Goal: Transaction & Acquisition: Book appointment/travel/reservation

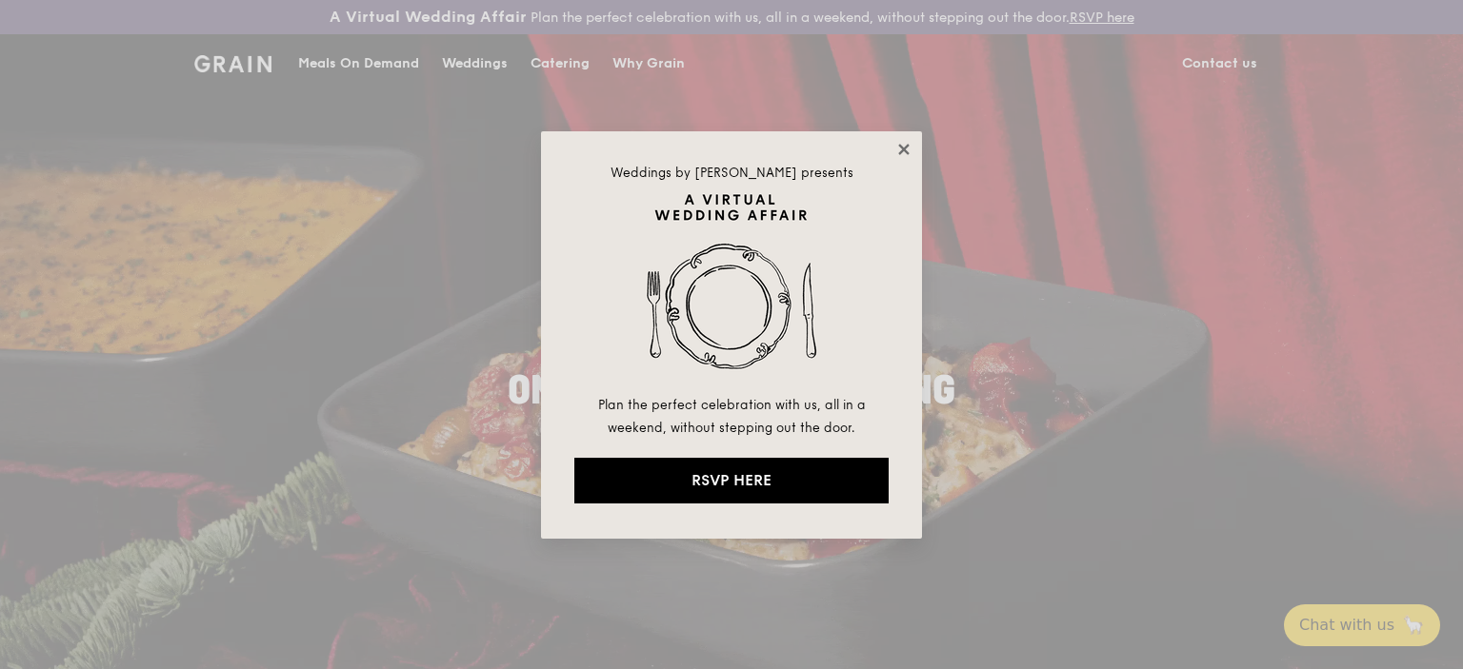
click at [899, 150] on icon at bounding box center [903, 149] width 17 height 17
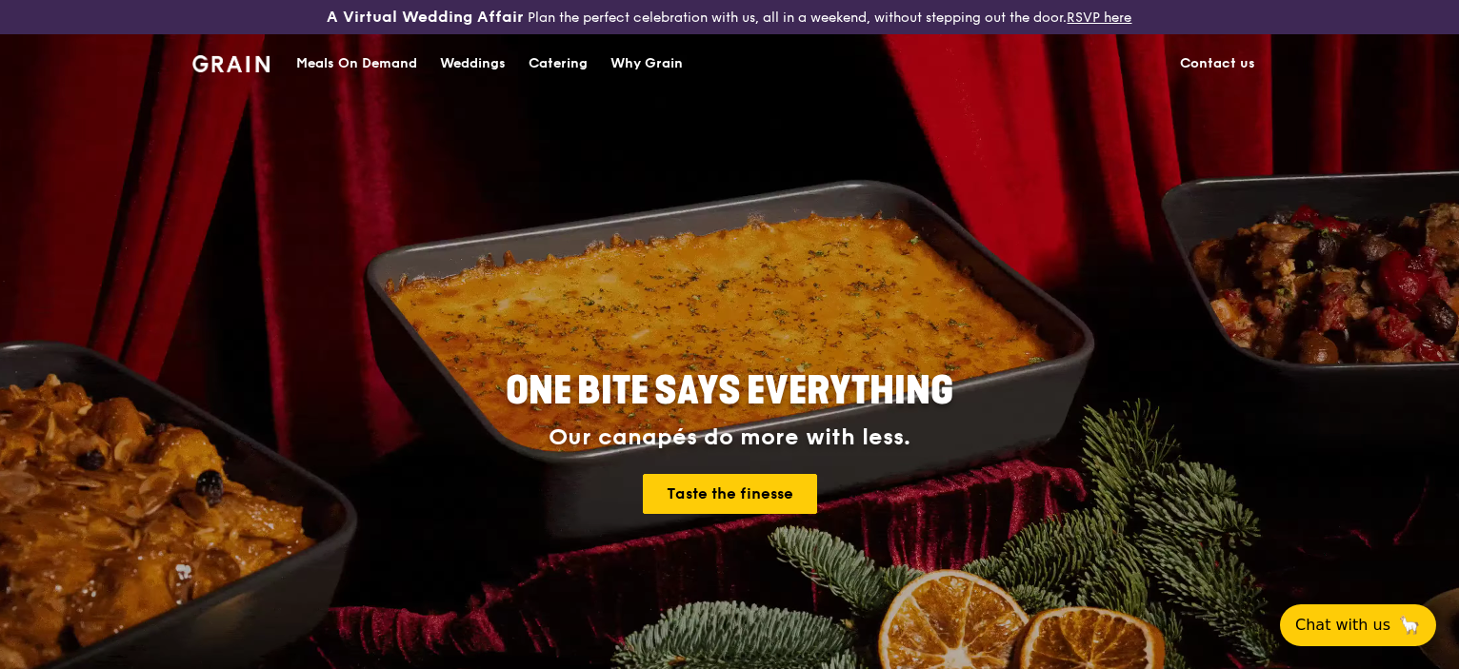
click at [545, 65] on div "Catering" at bounding box center [557, 63] width 59 height 57
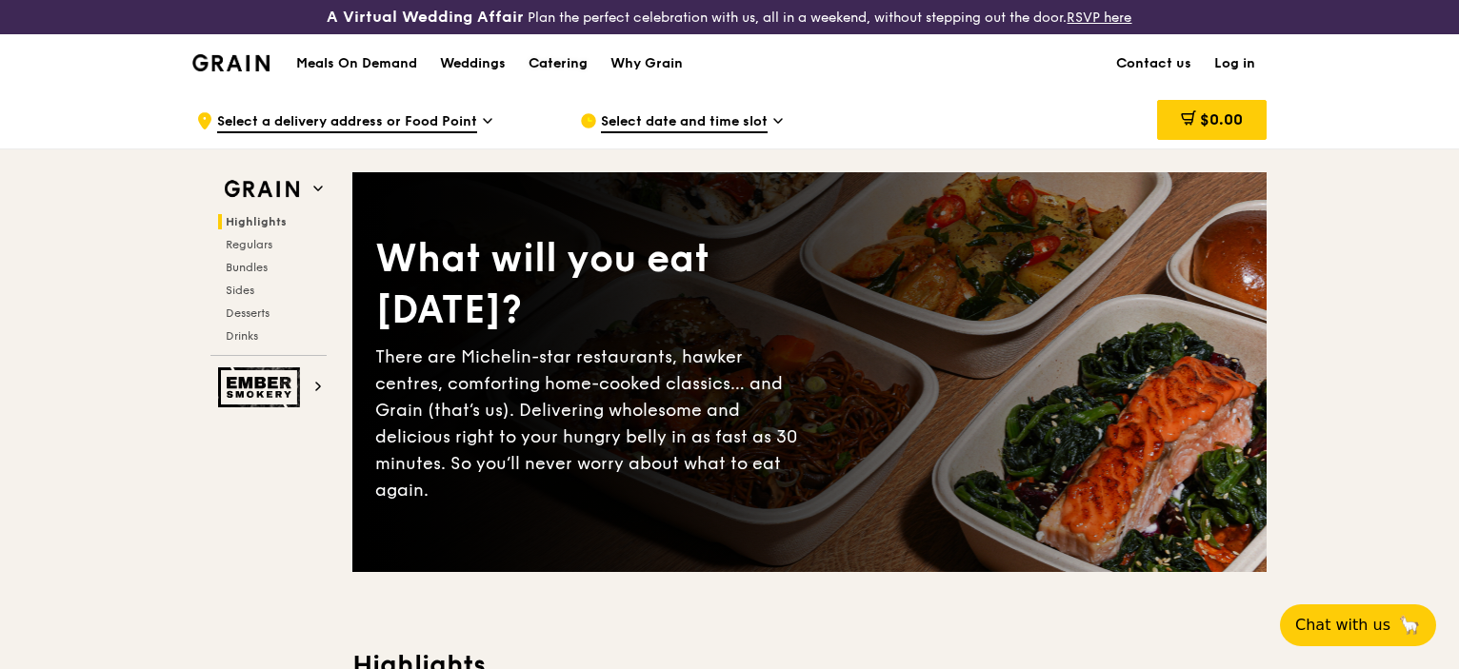
click at [587, 64] on div "Catering" at bounding box center [557, 63] width 59 height 57
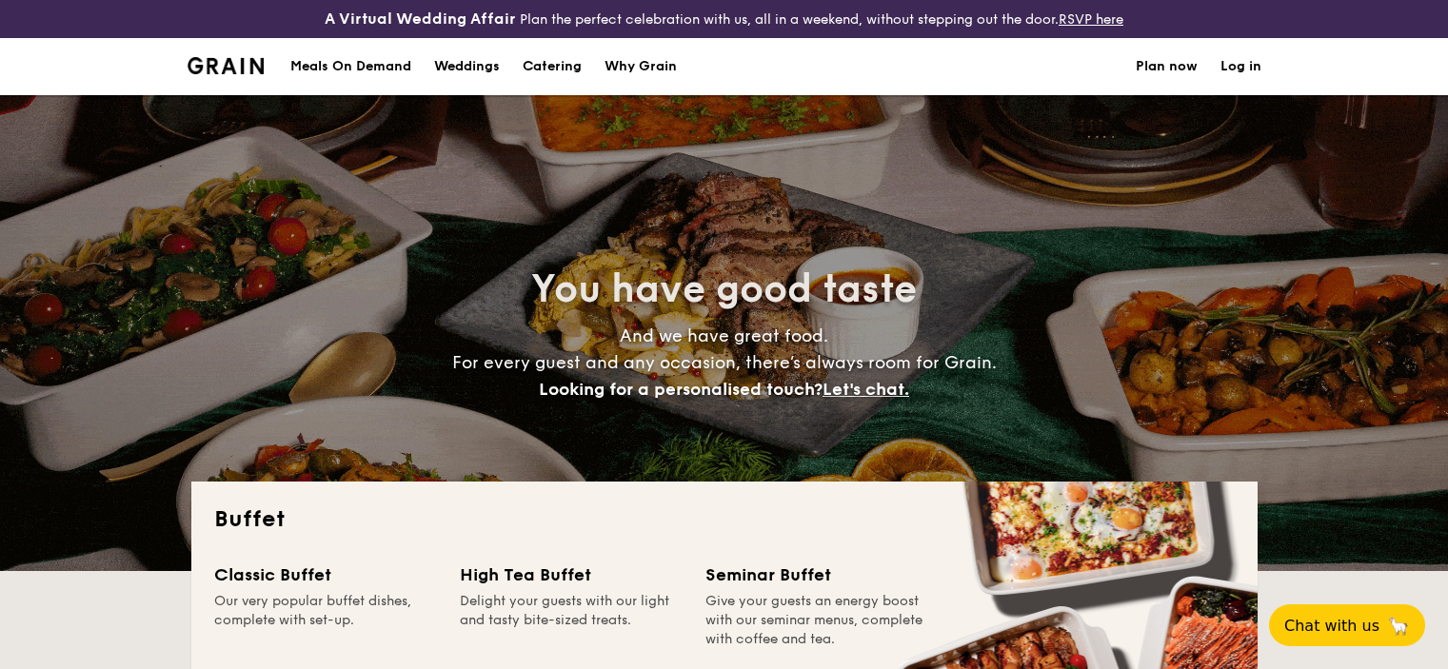
select select
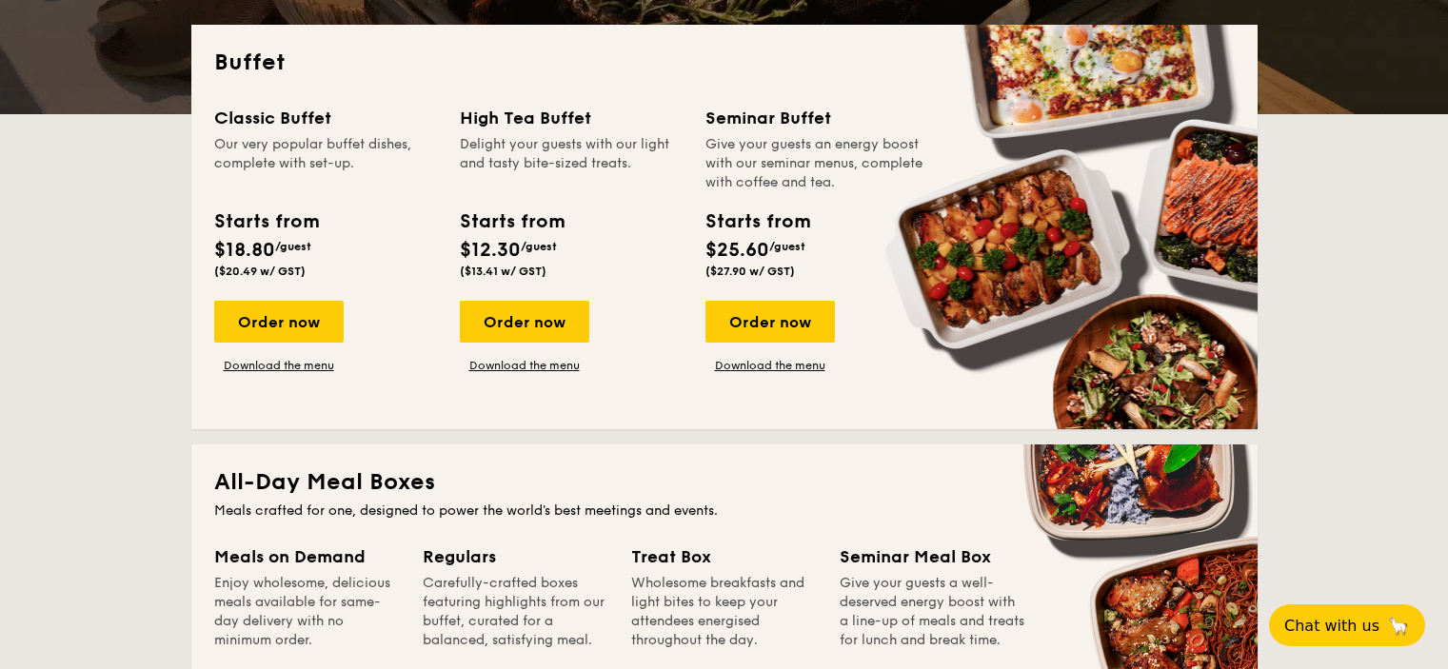
scroll to position [190, 0]
